Goal: Task Accomplishment & Management: Manage account settings

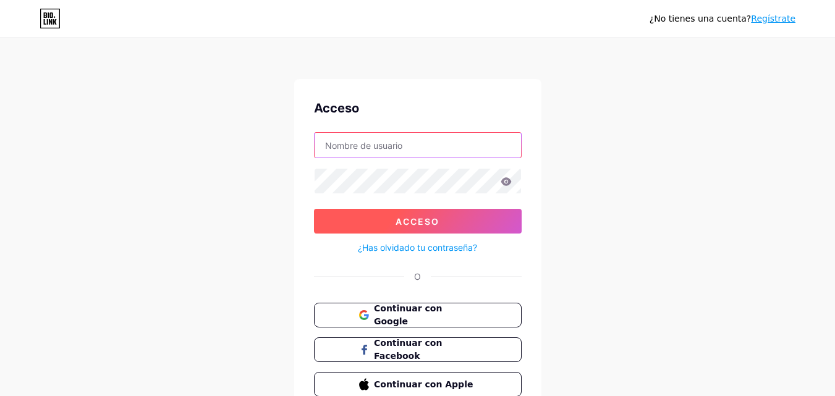
type input "[EMAIL_ADDRESS][DOMAIN_NAME]"
click at [453, 217] on button "Acceso" at bounding box center [418, 221] width 208 height 25
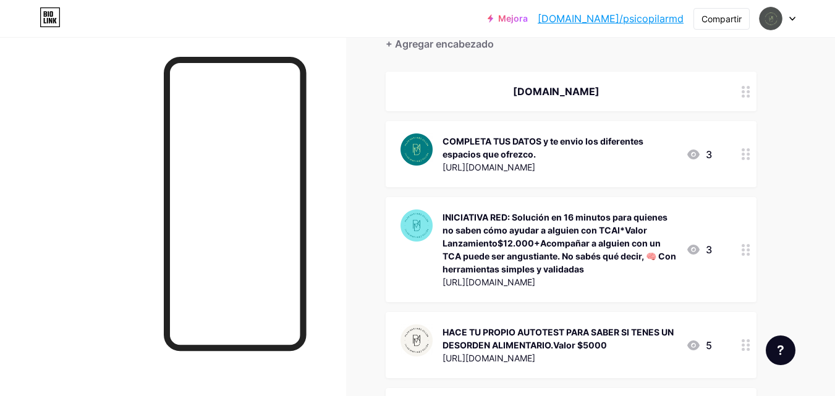
scroll to position [143, 0]
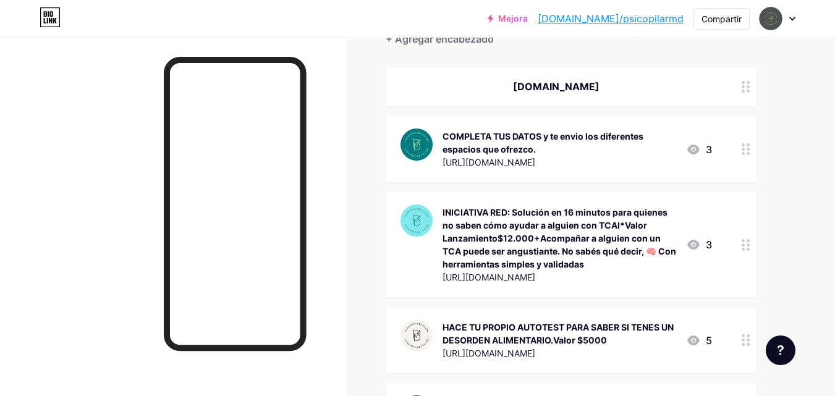
click at [746, 250] on icon at bounding box center [746, 245] width 9 height 12
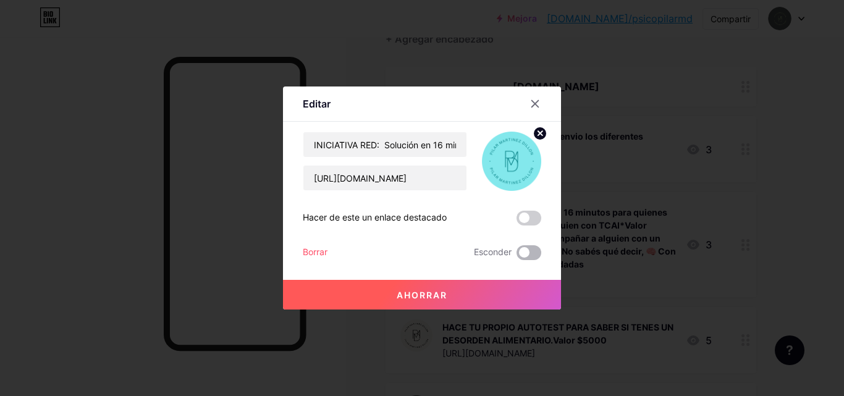
click at [525, 251] on span at bounding box center [529, 252] width 25 height 15
click at [517, 256] on input "checkbox" at bounding box center [517, 256] width 0 height 0
click at [474, 293] on button "Ahorrar" at bounding box center [422, 295] width 278 height 30
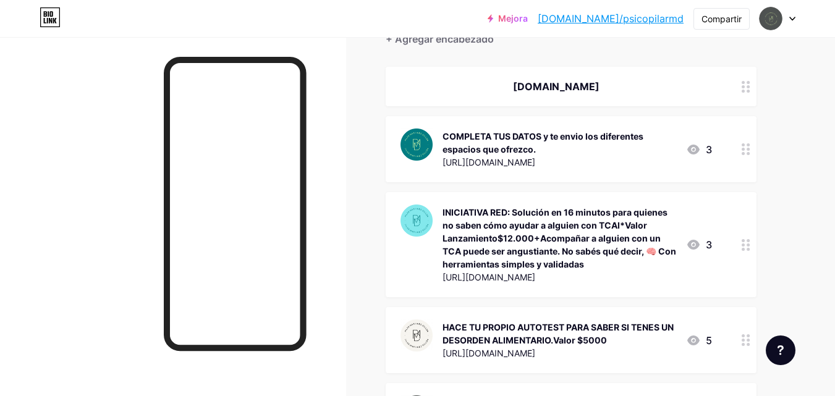
click at [750, 344] on div at bounding box center [745, 340] width 21 height 66
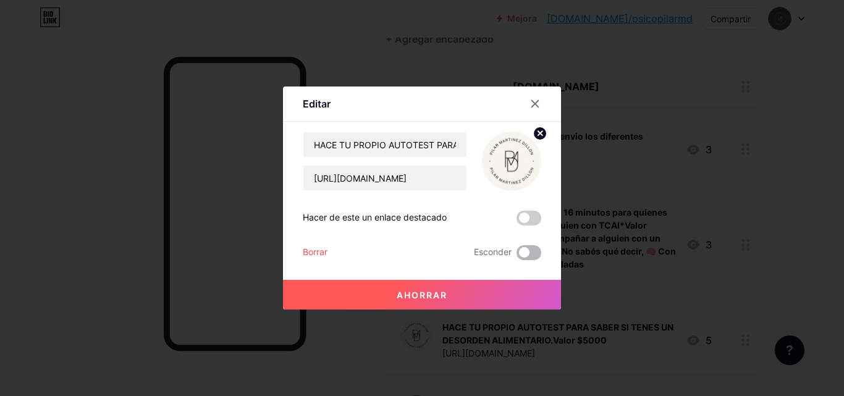
click at [526, 254] on span at bounding box center [529, 252] width 25 height 15
click at [517, 256] on input "checkbox" at bounding box center [517, 256] width 0 height 0
click at [482, 293] on button "Ahorrar" at bounding box center [422, 295] width 278 height 30
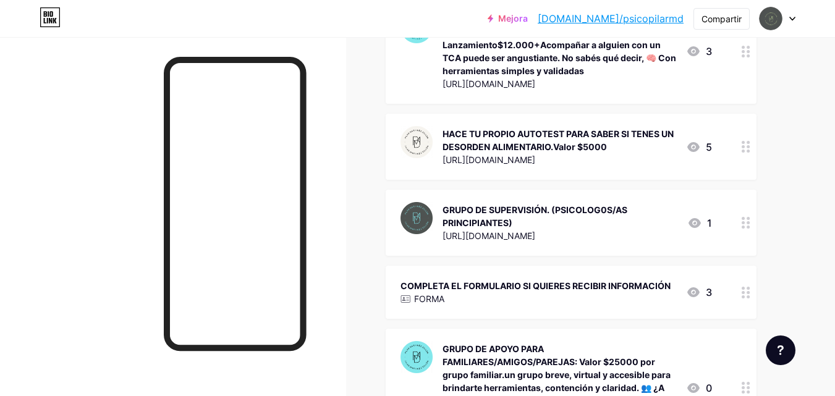
scroll to position [350, 0]
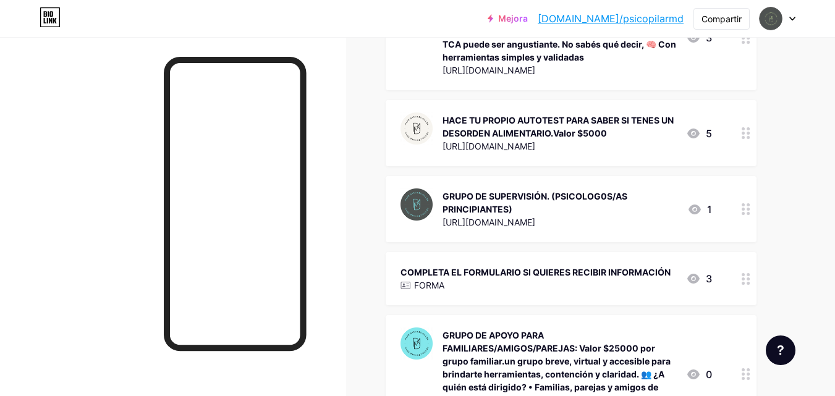
click at [748, 219] on div at bounding box center [745, 209] width 21 height 66
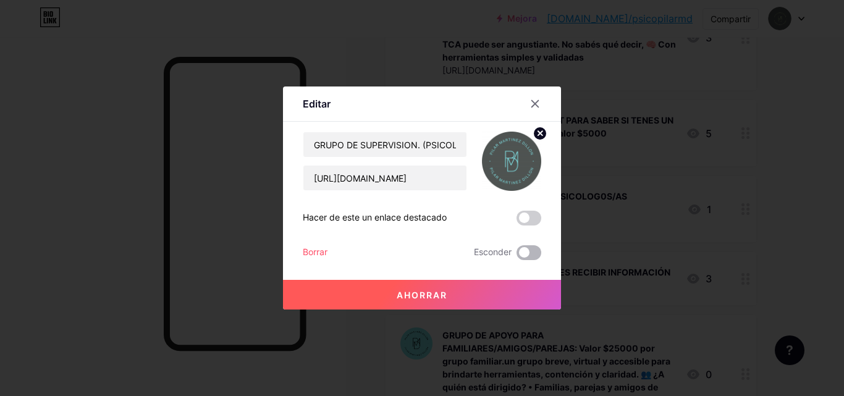
click at [528, 251] on span at bounding box center [529, 252] width 25 height 15
click at [517, 256] on input "checkbox" at bounding box center [517, 256] width 0 height 0
click at [464, 294] on button "Ahorrar" at bounding box center [422, 295] width 278 height 30
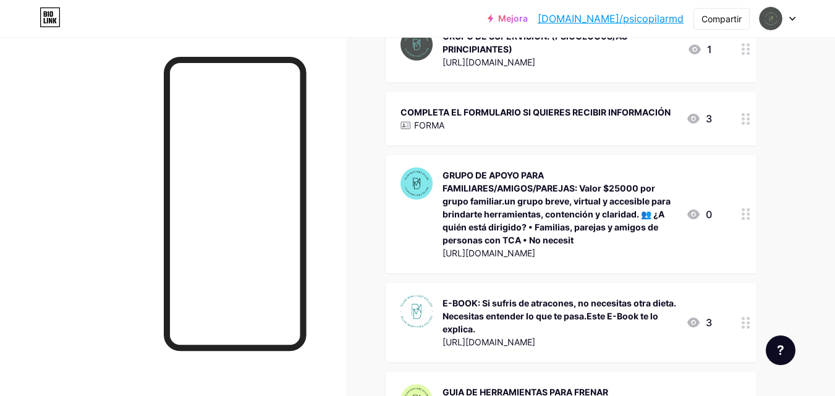
scroll to position [528, 0]
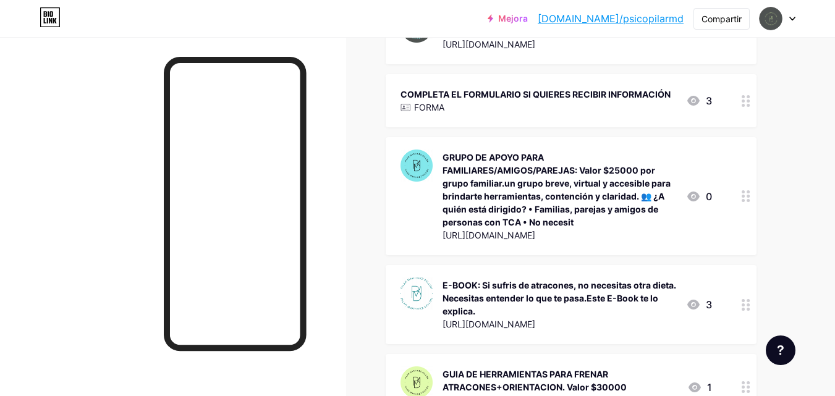
click at [744, 202] on div at bounding box center [745, 196] width 21 height 118
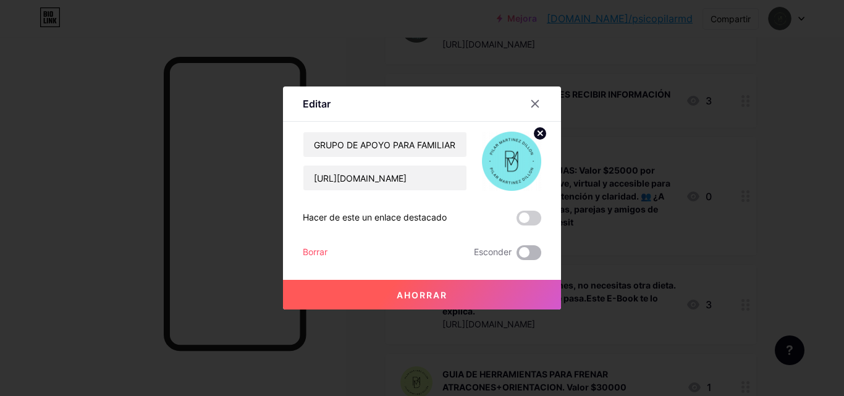
click at [526, 252] on span at bounding box center [529, 252] width 25 height 15
click at [517, 256] on input "checkbox" at bounding box center [517, 256] width 0 height 0
click at [435, 294] on font "Ahorrar" at bounding box center [422, 295] width 51 height 11
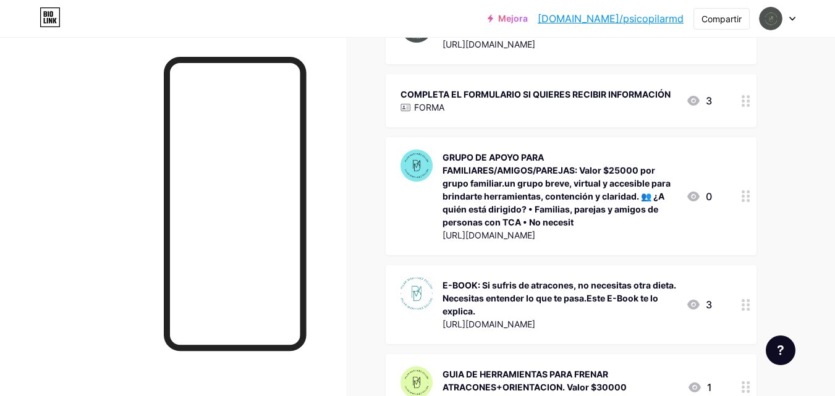
click at [739, 195] on div at bounding box center [745, 196] width 21 height 118
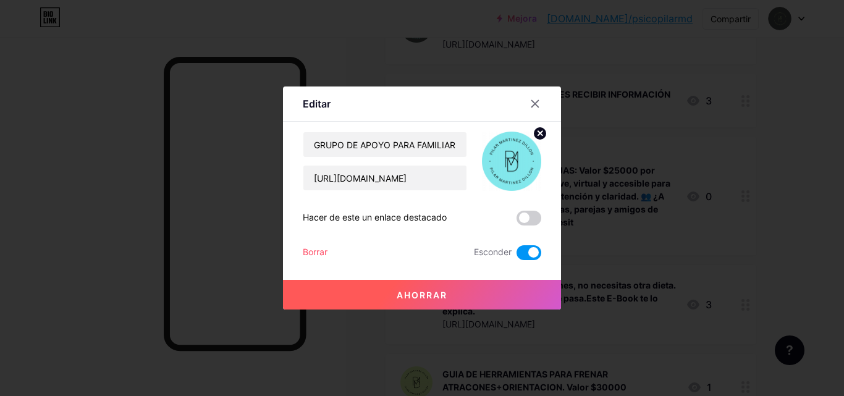
click at [447, 300] on button "Ahorrar" at bounding box center [422, 295] width 278 height 30
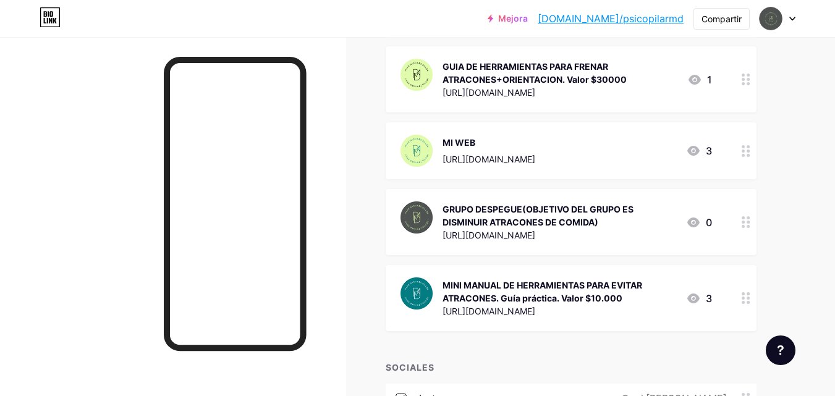
scroll to position [837, 0]
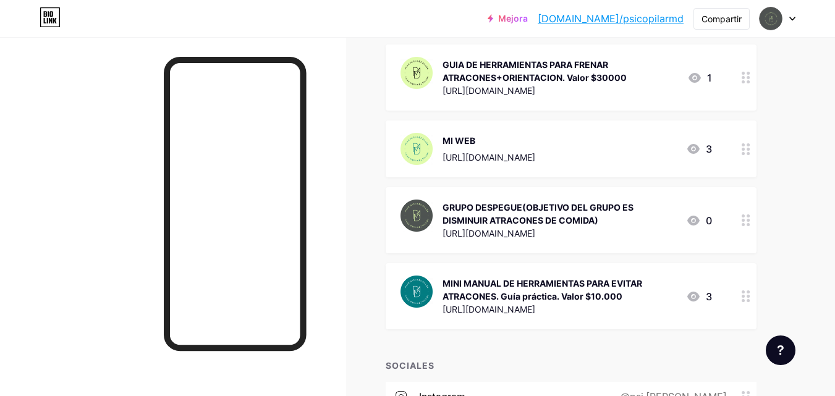
click at [745, 300] on icon at bounding box center [746, 296] width 9 height 12
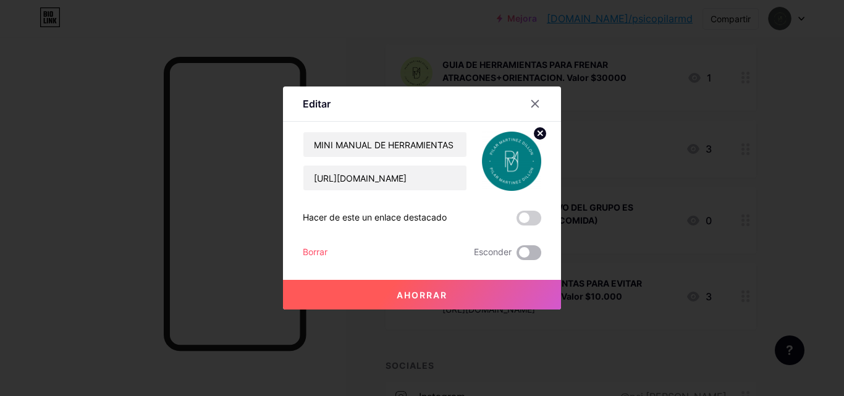
click at [527, 252] on span at bounding box center [529, 252] width 25 height 15
click at [517, 256] on input "checkbox" at bounding box center [517, 256] width 0 height 0
click at [445, 286] on button "Ahorrar" at bounding box center [422, 295] width 278 height 30
click at [443, 291] on button "Ahorrar" at bounding box center [422, 295] width 278 height 30
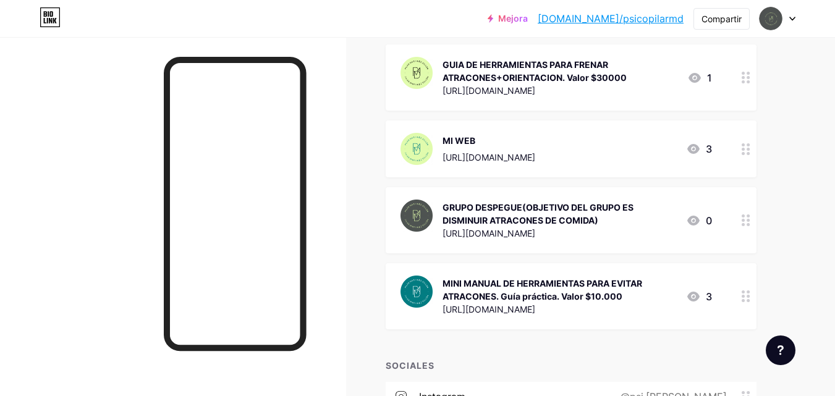
click at [746, 294] on icon at bounding box center [746, 296] width 9 height 12
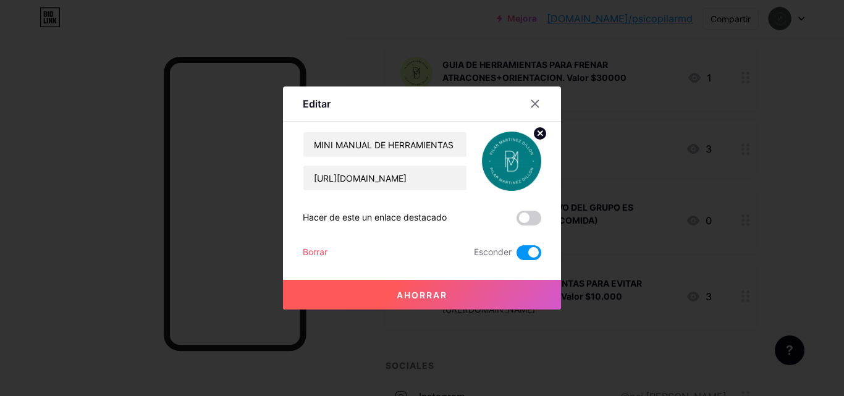
click at [426, 293] on font "Ahorrar" at bounding box center [422, 295] width 51 height 11
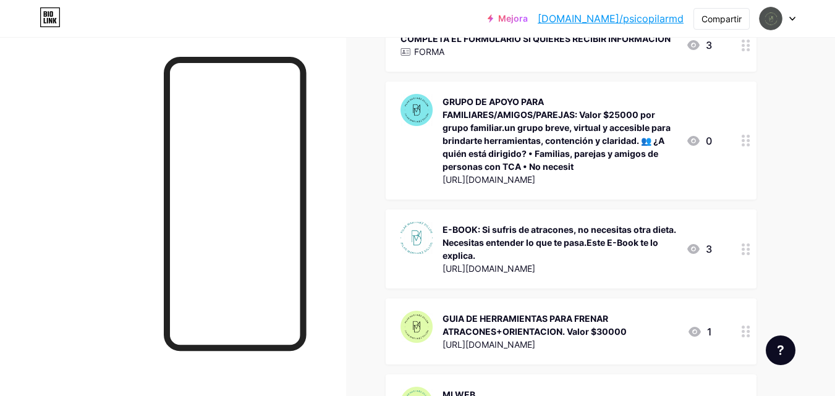
scroll to position [582, 0]
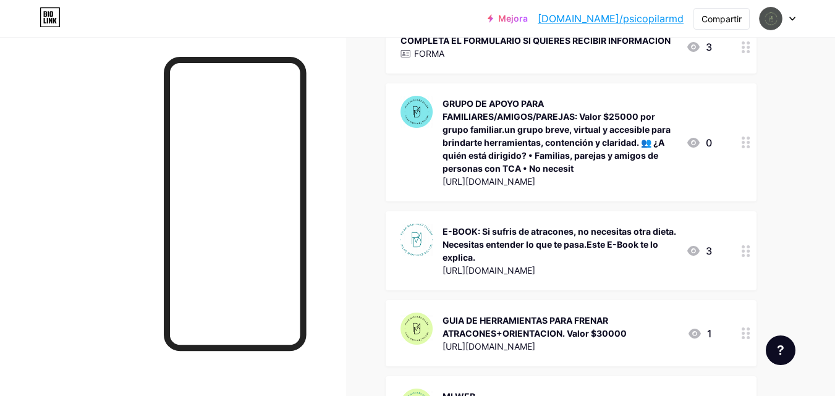
click at [748, 146] on circle at bounding box center [748, 146] width 3 height 3
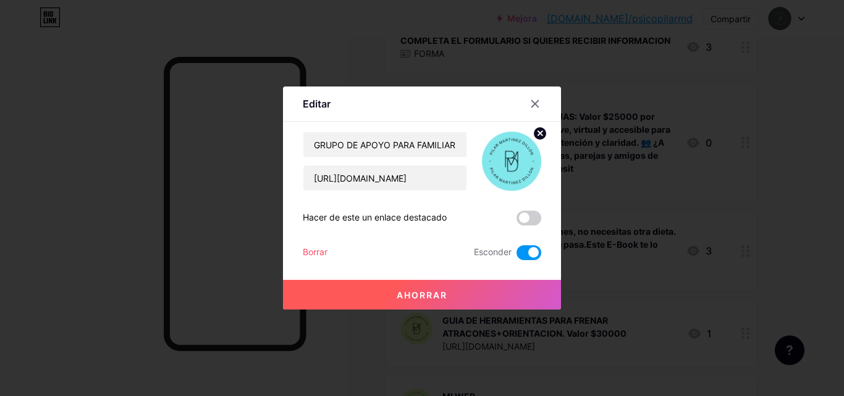
click at [442, 290] on font "Ahorrar" at bounding box center [422, 295] width 51 height 11
